Goal: Navigation & Orientation: Find specific page/section

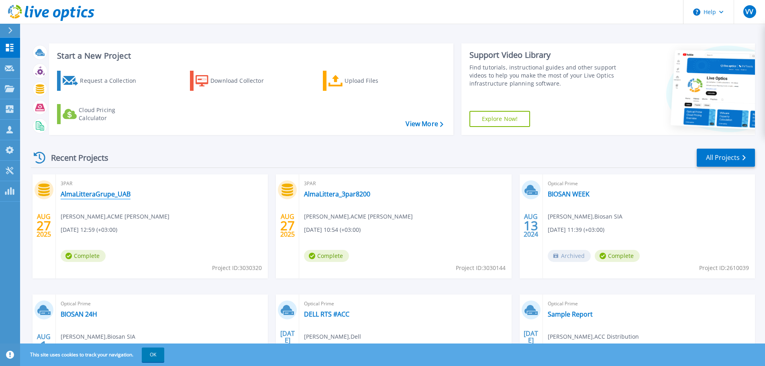
click at [102, 195] on link "AlmaLitteraGrupe_UAB" at bounding box center [96, 194] width 70 height 8
click at [340, 194] on link "AlmaLittera_3par8200" at bounding box center [337, 194] width 66 height 8
click at [96, 193] on link "AlmaLitteraGrupe_UAB" at bounding box center [96, 194] width 70 height 8
